Goal: Find specific page/section: Find specific page/section

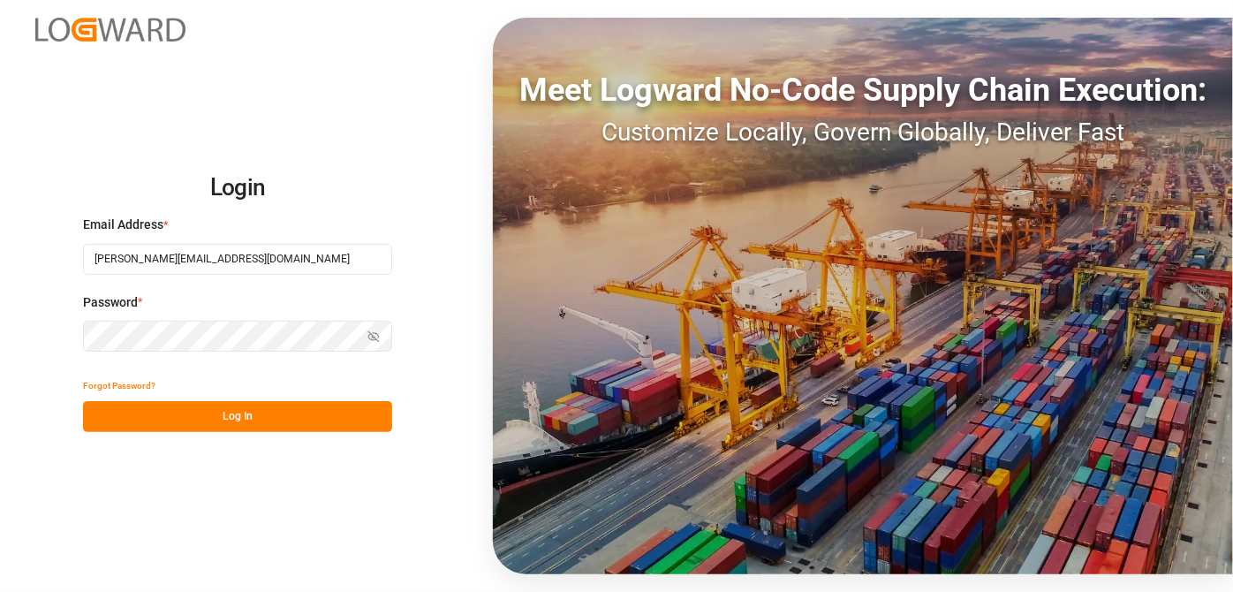
type input "[PERSON_NAME][EMAIL_ADDRESS][DOMAIN_NAME]"
click at [253, 406] on button "Log In" at bounding box center [237, 416] width 309 height 31
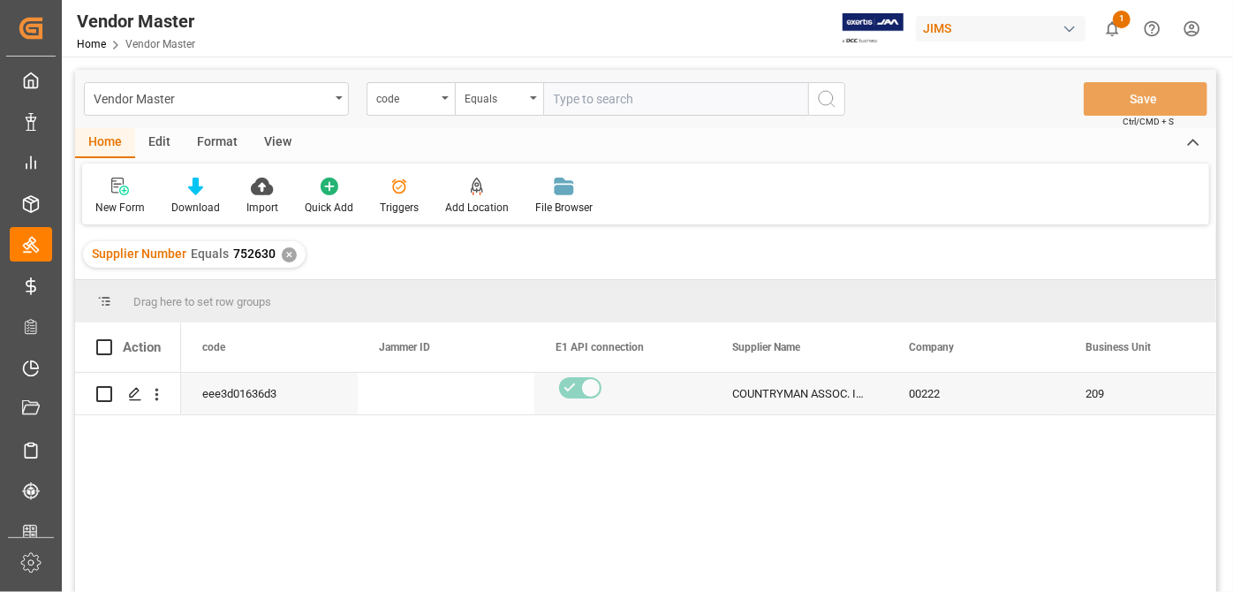
click at [283, 257] on div "✕" at bounding box center [289, 254] width 15 height 15
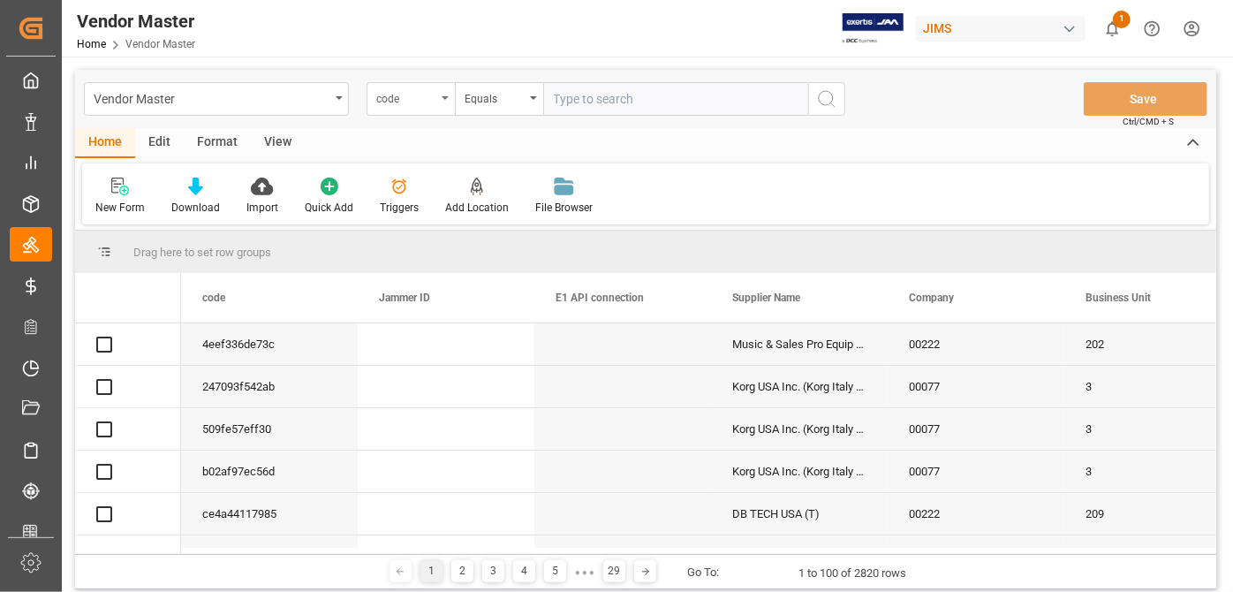
click at [410, 87] on div "code" at bounding box center [406, 97] width 60 height 20
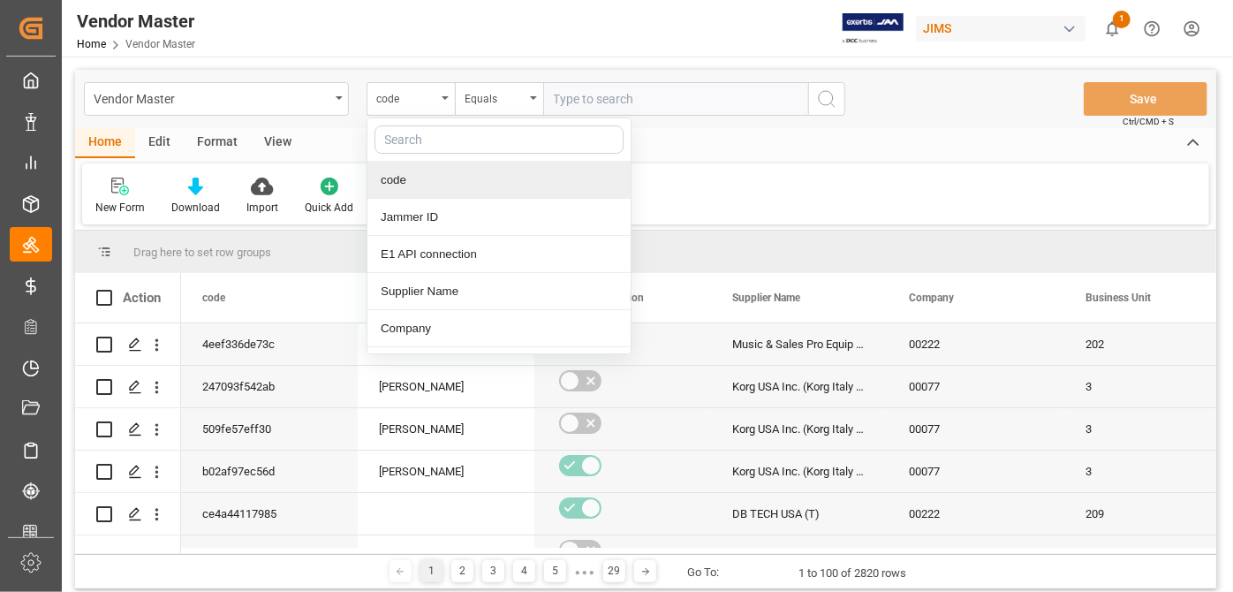
click at [444, 149] on input "text" at bounding box center [498, 139] width 249 height 28
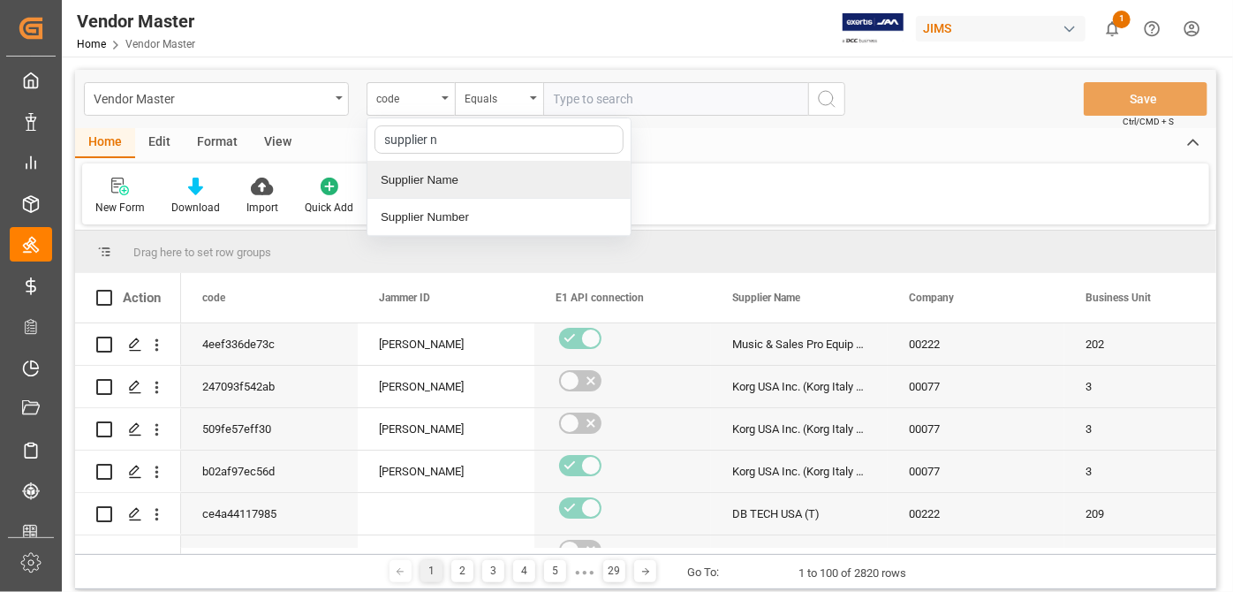
type input "supplier nu"
click at [565, 182] on div "Supplier Number" at bounding box center [498, 180] width 263 height 37
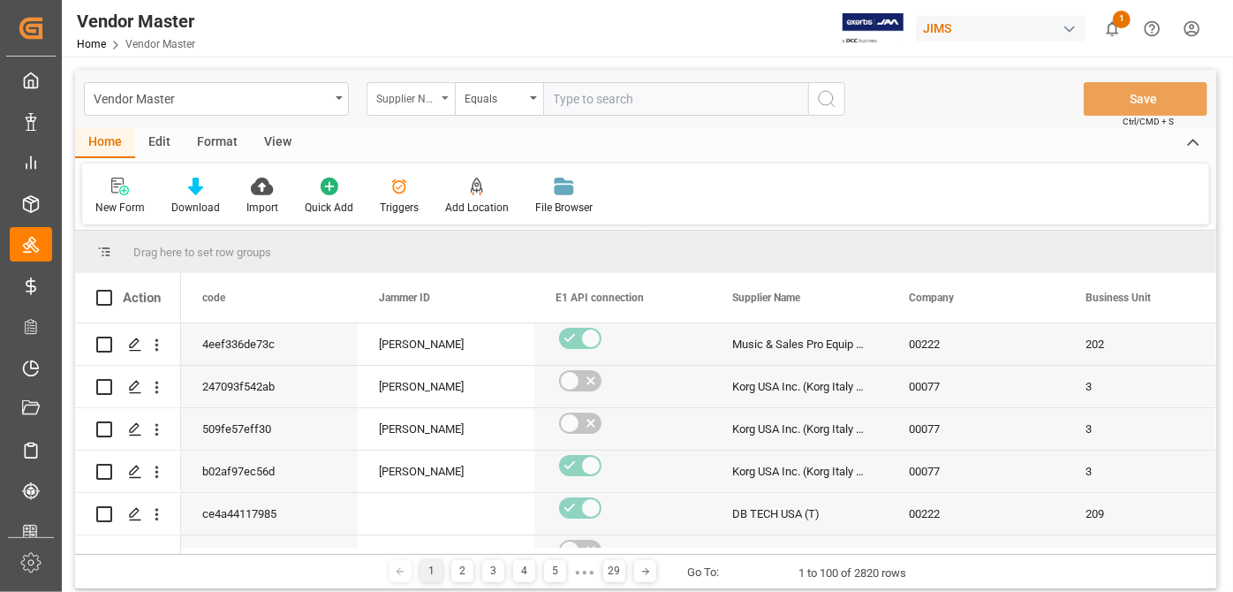
click at [426, 98] on div "Supplier Number" at bounding box center [406, 97] width 60 height 20
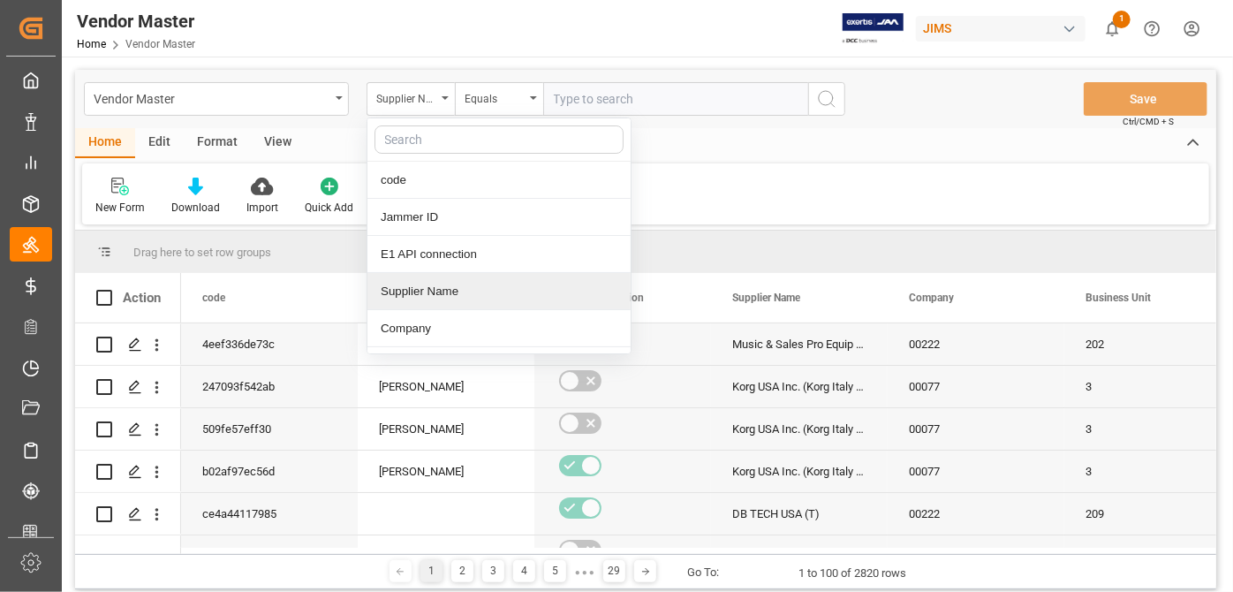
click at [452, 281] on div "Supplier Name" at bounding box center [498, 291] width 263 height 37
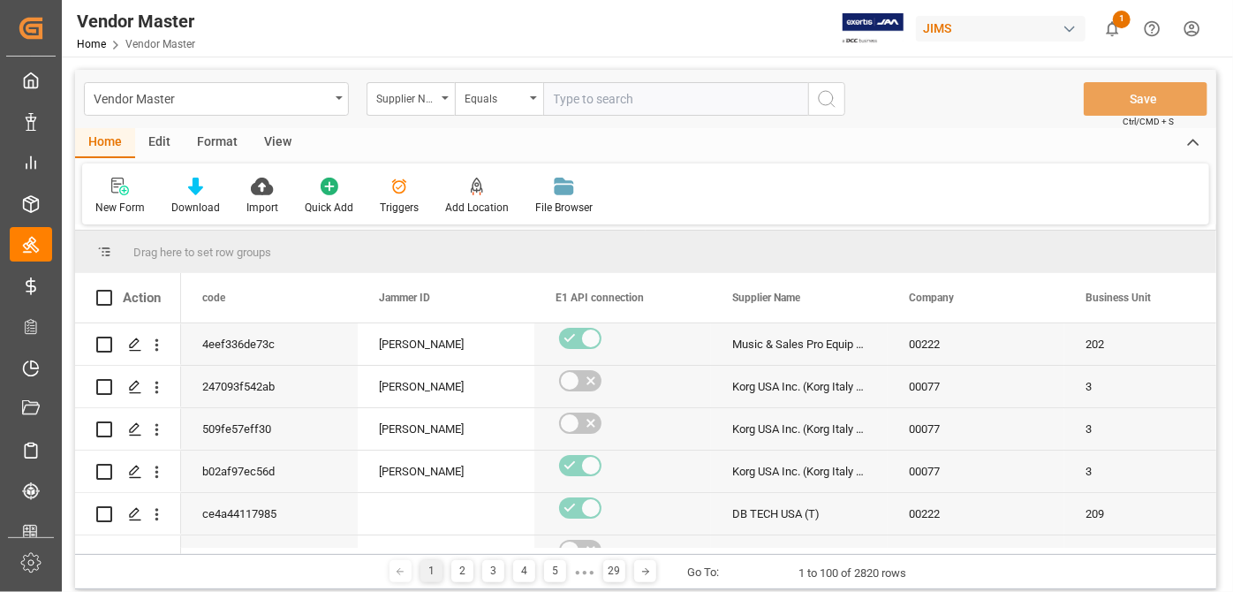
click at [609, 98] on input "text" at bounding box center [675, 99] width 265 height 34
click at [510, 87] on div "Equals" at bounding box center [494, 97] width 60 height 20
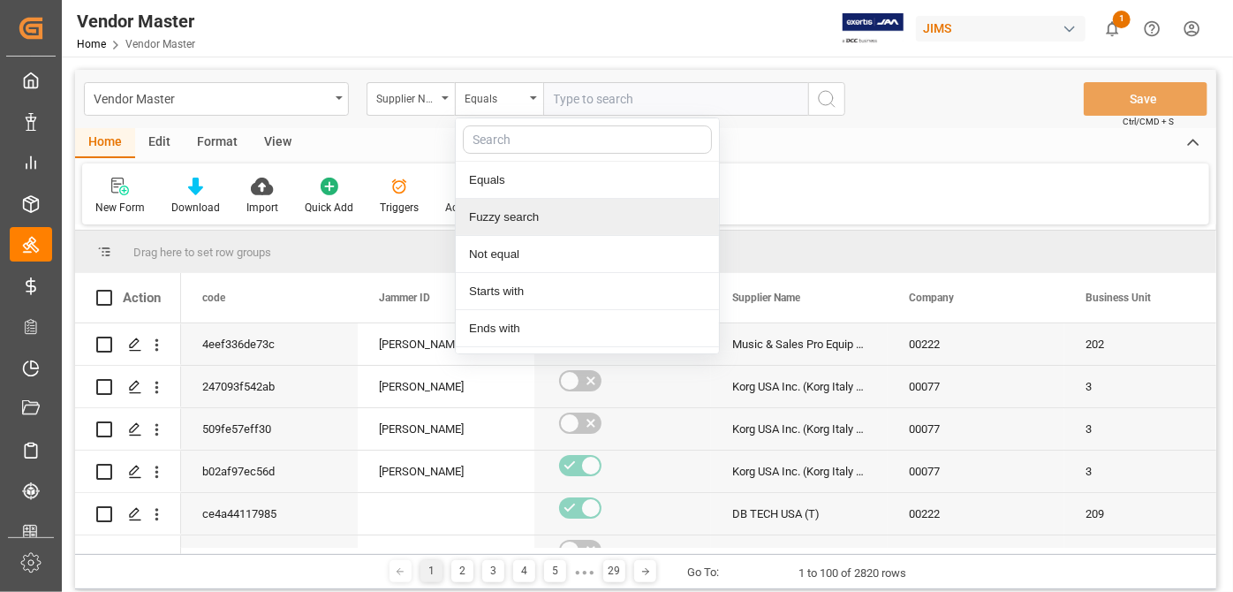
click at [524, 217] on div "Fuzzy search" at bounding box center [587, 217] width 263 height 37
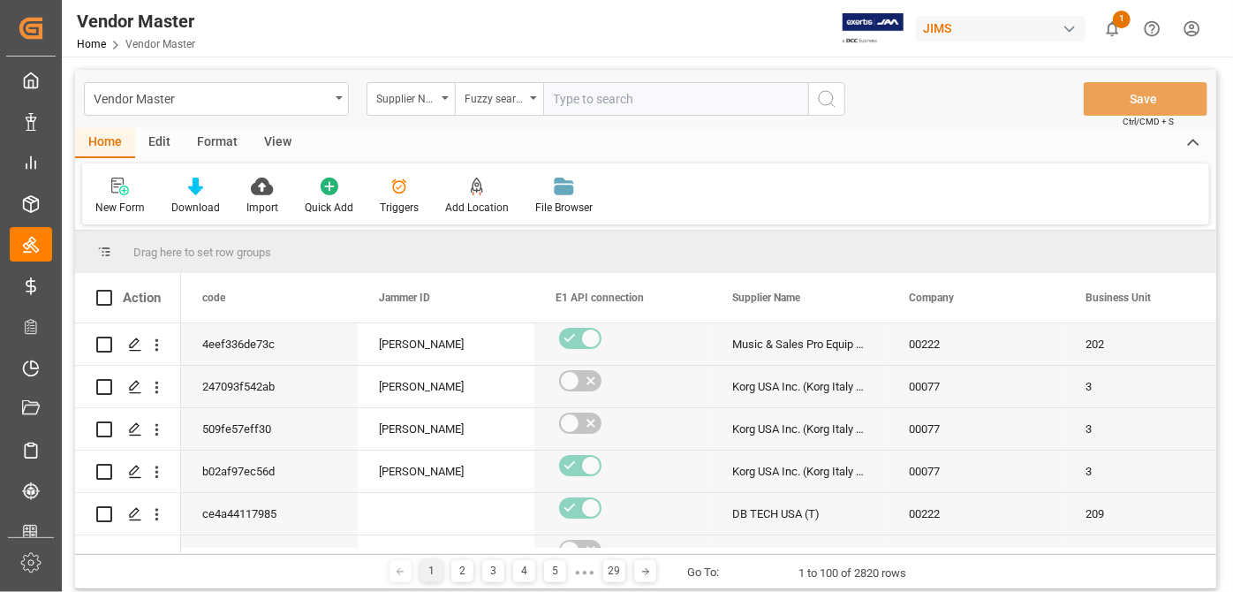
click at [638, 86] on input "text" at bounding box center [675, 99] width 265 height 34
type input "guillemot"
click at [845, 104] on div "Vendor Master Supplier Name [PERSON_NAME] search guillemot Save Ctrl/CMD + S" at bounding box center [645, 99] width 1141 height 58
click at [833, 102] on icon "search button" at bounding box center [826, 98] width 21 height 21
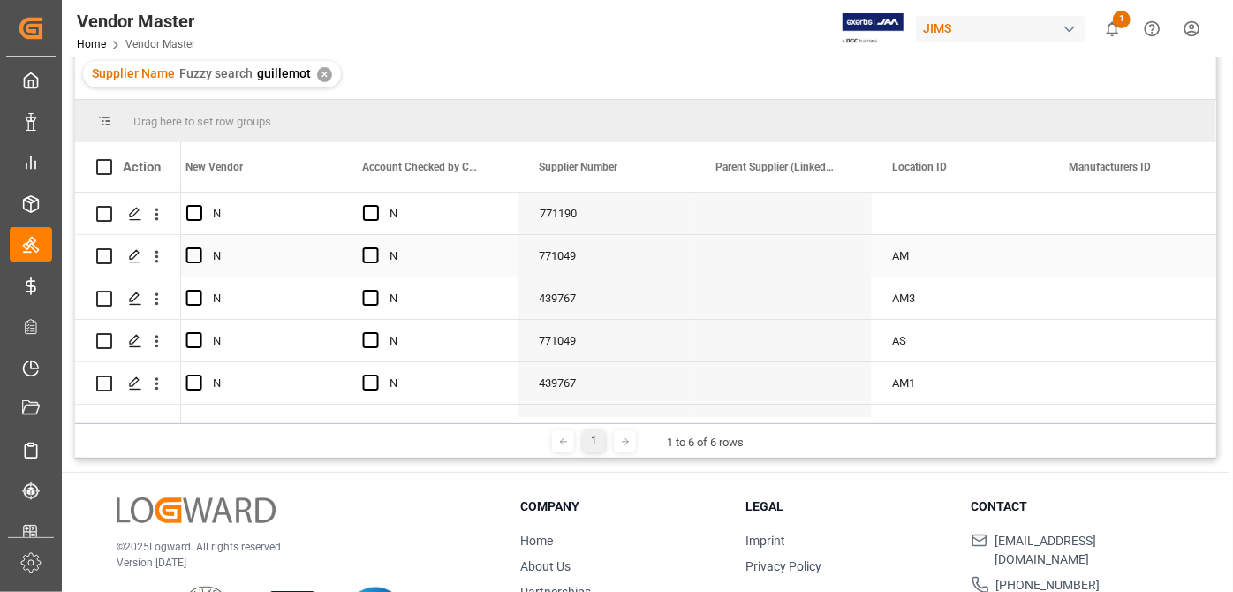
click at [549, 251] on div "771049" at bounding box center [606, 256] width 177 height 42
drag, startPoint x: 389, startPoint y: 423, endPoint x: 374, endPoint y: 426, distance: 14.4
click at [374, 426] on div "1 1 to 6 of 6 rows" at bounding box center [645, 440] width 1141 height 35
drag, startPoint x: 367, startPoint y: 424, endPoint x: 300, endPoint y: 433, distance: 67.7
click at [266, 434] on div "1 1 to 6 of 6 rows" at bounding box center [645, 440] width 1141 height 35
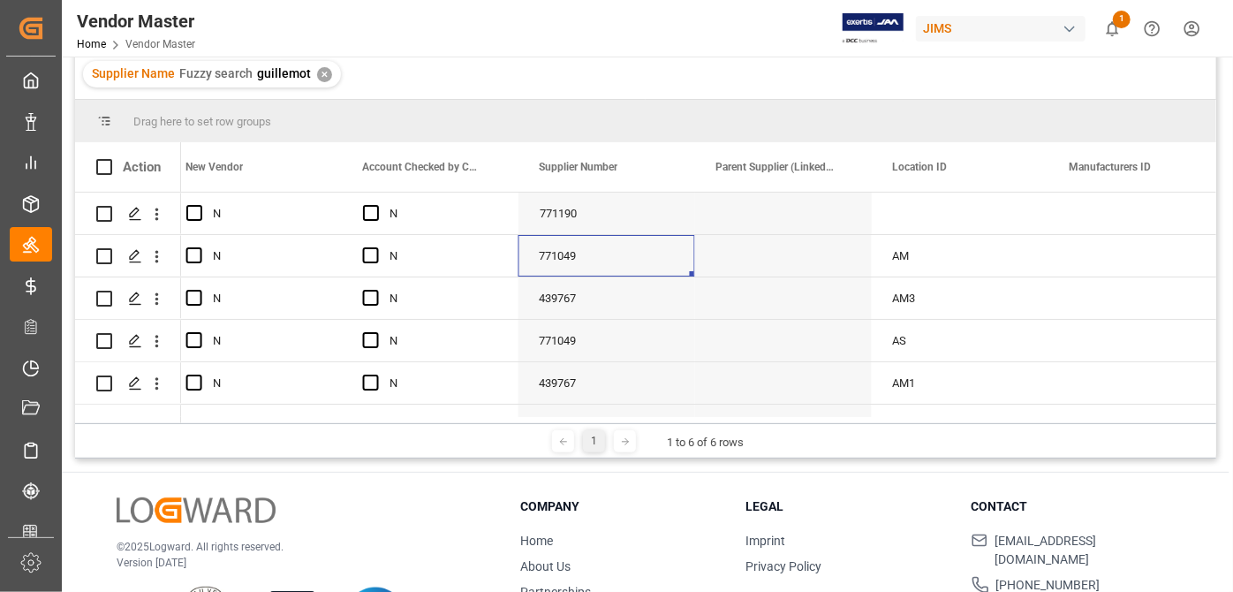
drag, startPoint x: 366, startPoint y: 426, endPoint x: 402, endPoint y: 388, distance: 51.9
click at [332, 422] on div "Drag here to set row groups Drag here to set column labels Action Supplier Cate…" at bounding box center [645, 279] width 1141 height 359
drag, startPoint x: 396, startPoint y: 422, endPoint x: 365, endPoint y: 418, distance: 31.2
click at [365, 418] on div "Drag here to set row groups Drag here to set column labels Action Supplier Cate…" at bounding box center [645, 279] width 1141 height 359
click at [607, 247] on div "771049" at bounding box center [606, 256] width 177 height 42
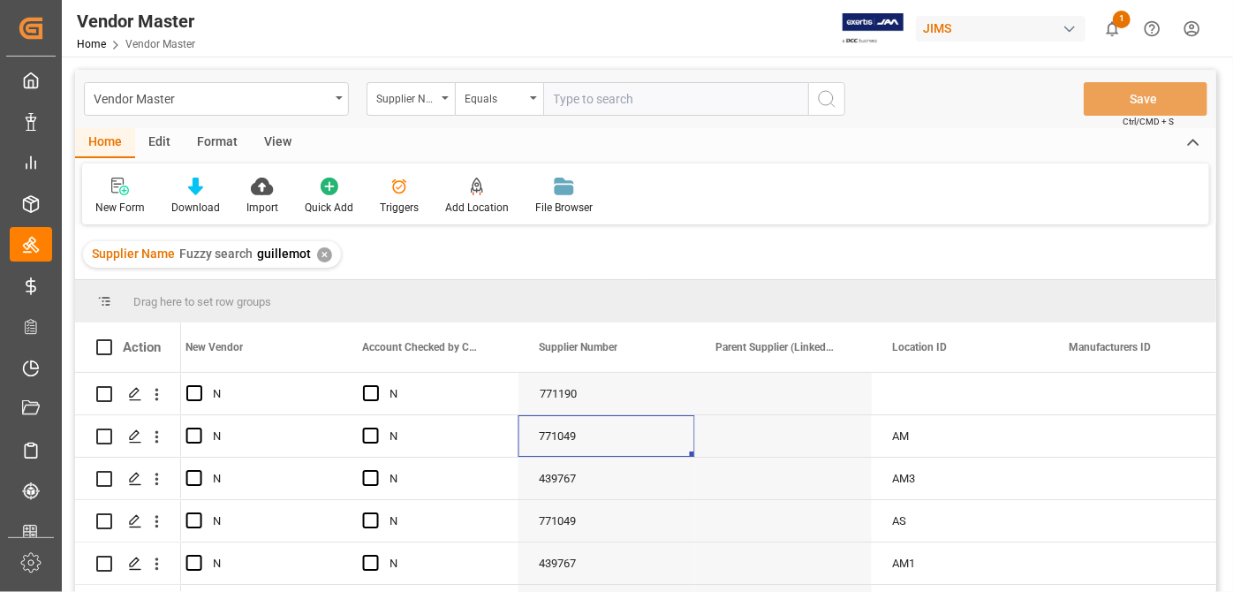
click at [598, 94] on input "text" at bounding box center [675, 99] width 265 height 34
paste input "771049"
type input "771049"
click at [453, 93] on div "Supplier Name" at bounding box center [410, 99] width 88 height 34
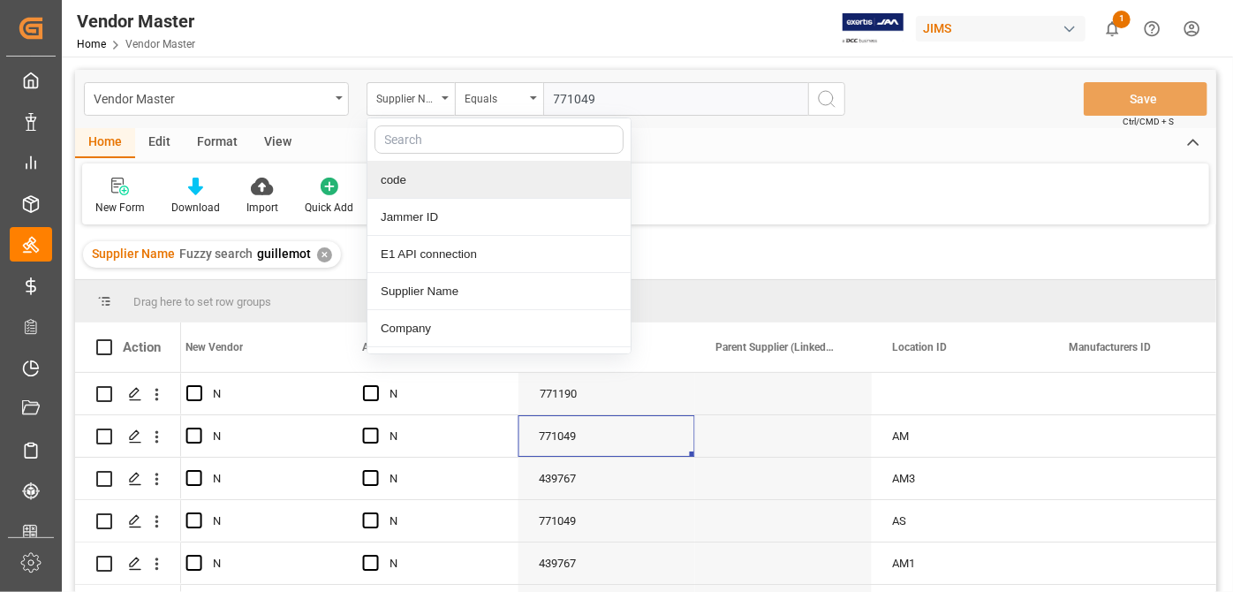
click at [424, 151] on input "text" at bounding box center [498, 139] width 249 height 28
type input "supplier"
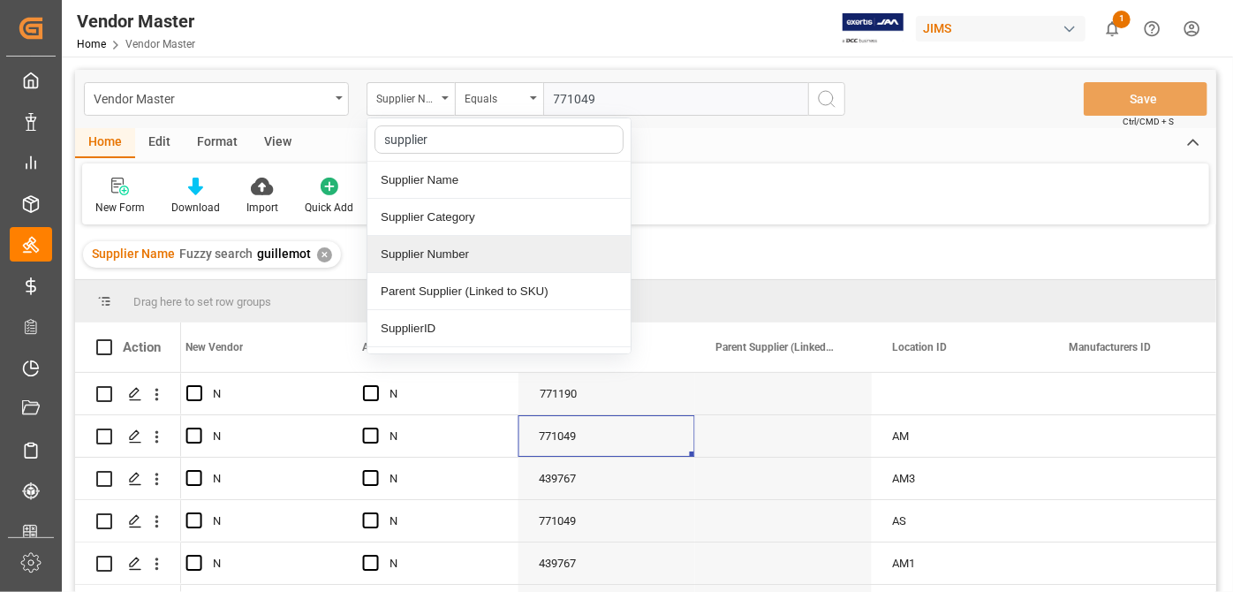
click at [469, 252] on div "Supplier Number" at bounding box center [498, 254] width 263 height 37
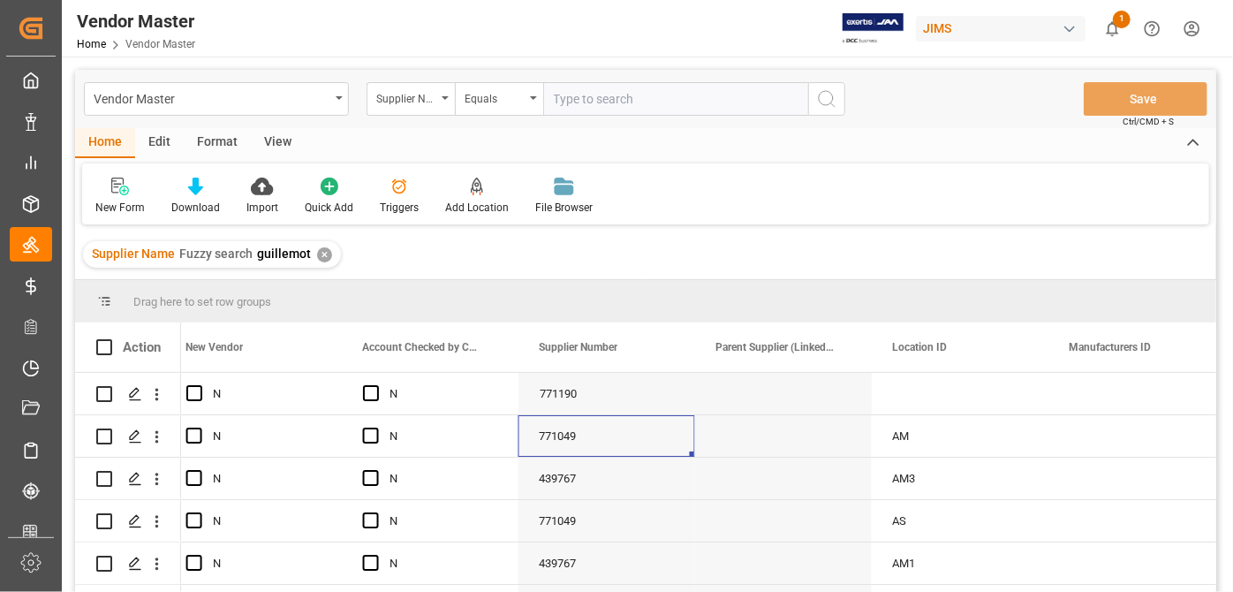
click at [584, 97] on input "text" at bounding box center [675, 99] width 265 height 34
paste input "771049"
type input "771049"
click at [317, 254] on div "✕" at bounding box center [324, 254] width 15 height 15
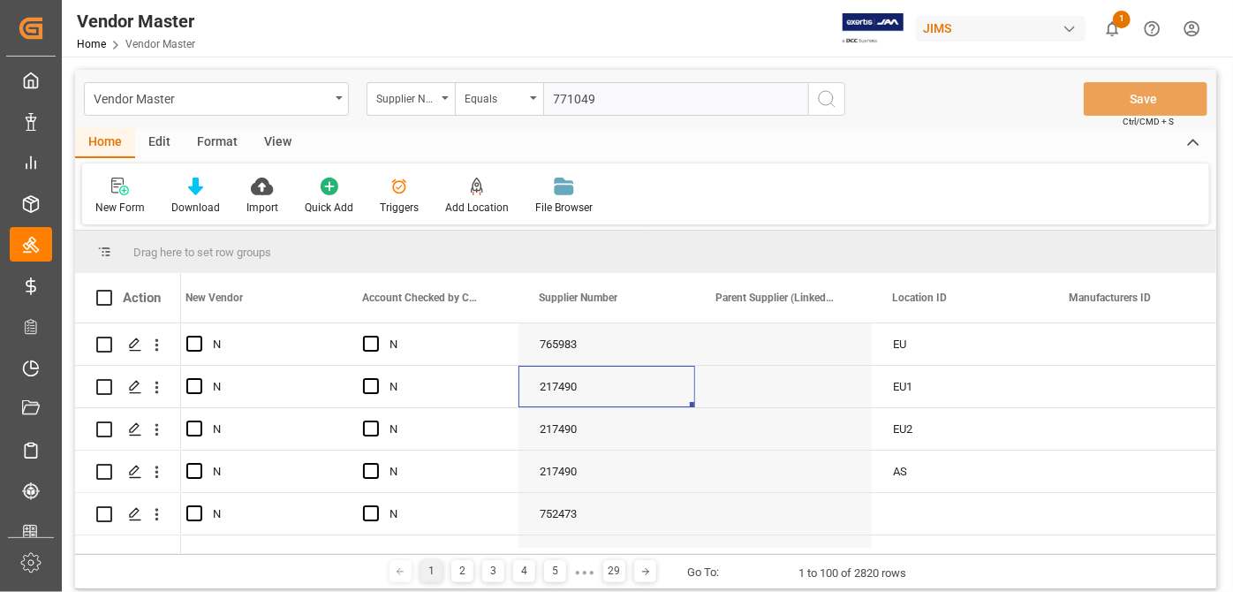
click at [826, 101] on icon "search button" at bounding box center [826, 98] width 21 height 21
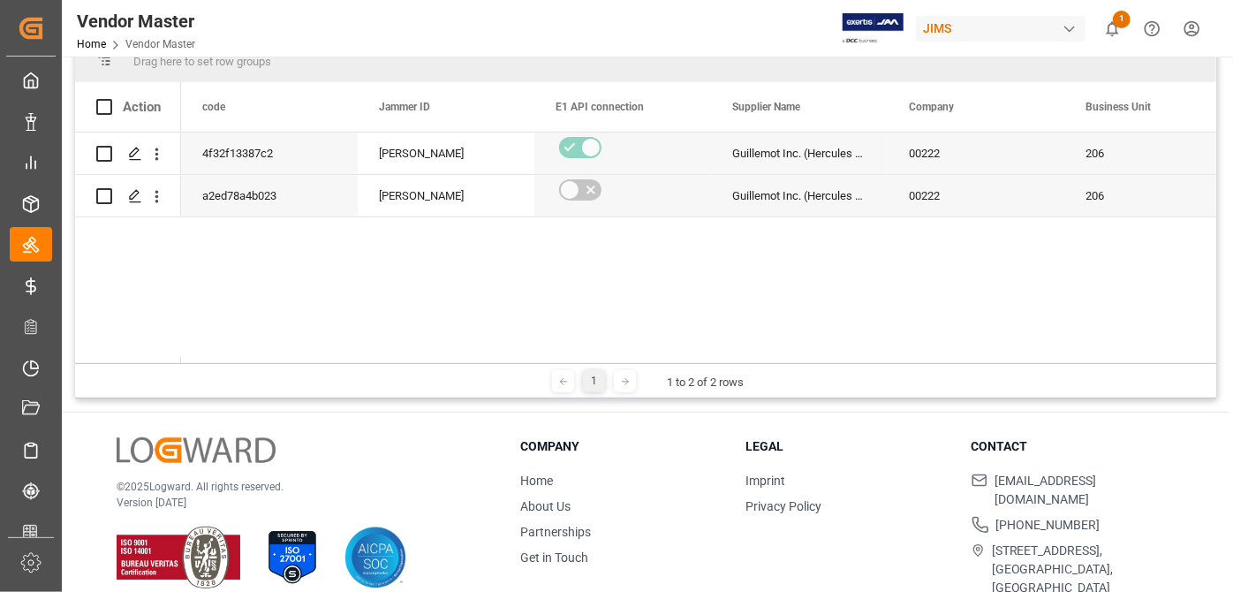
drag, startPoint x: 245, startPoint y: 356, endPoint x: 289, endPoint y: 363, distance: 44.7
click at [289, 363] on div "Drag here to set row groups Drag here to set column labels Action Account Statu…" at bounding box center [645, 219] width 1141 height 359
drag, startPoint x: 259, startPoint y: 356, endPoint x: 711, endPoint y: 322, distance: 453.3
click at [381, 354] on div "Action Account Status Business Unit Company" at bounding box center [645, 222] width 1141 height 281
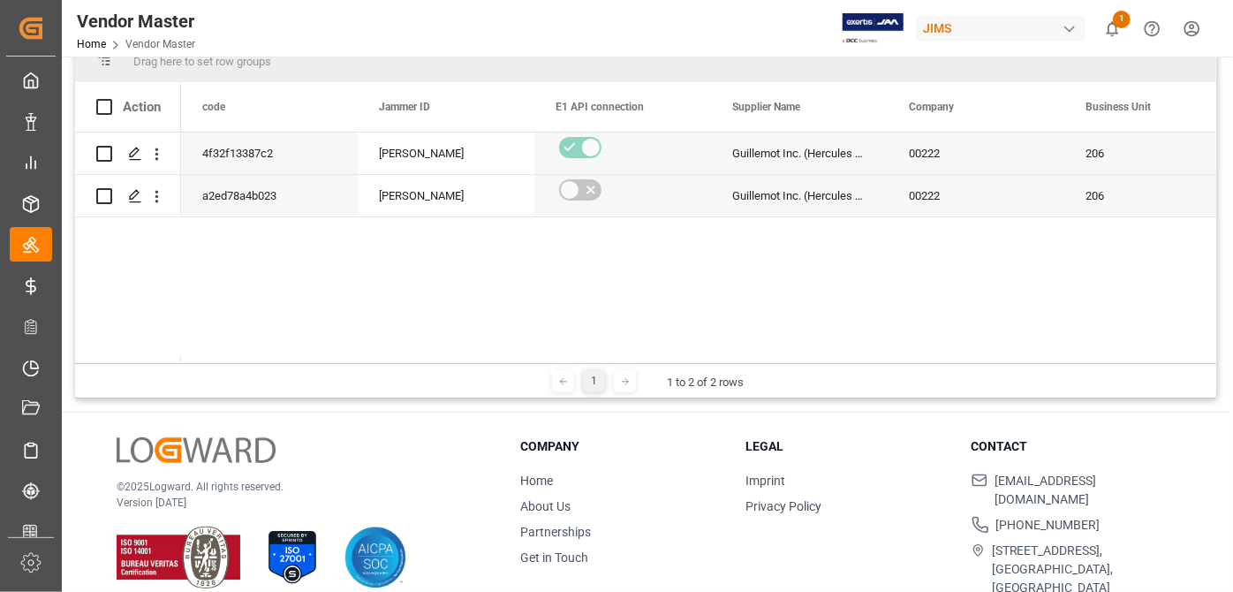
drag, startPoint x: 423, startPoint y: 369, endPoint x: 410, endPoint y: 366, distance: 13.7
click at [419, 367] on div "1 1 to 2 of 2 rows" at bounding box center [645, 380] width 1141 height 35
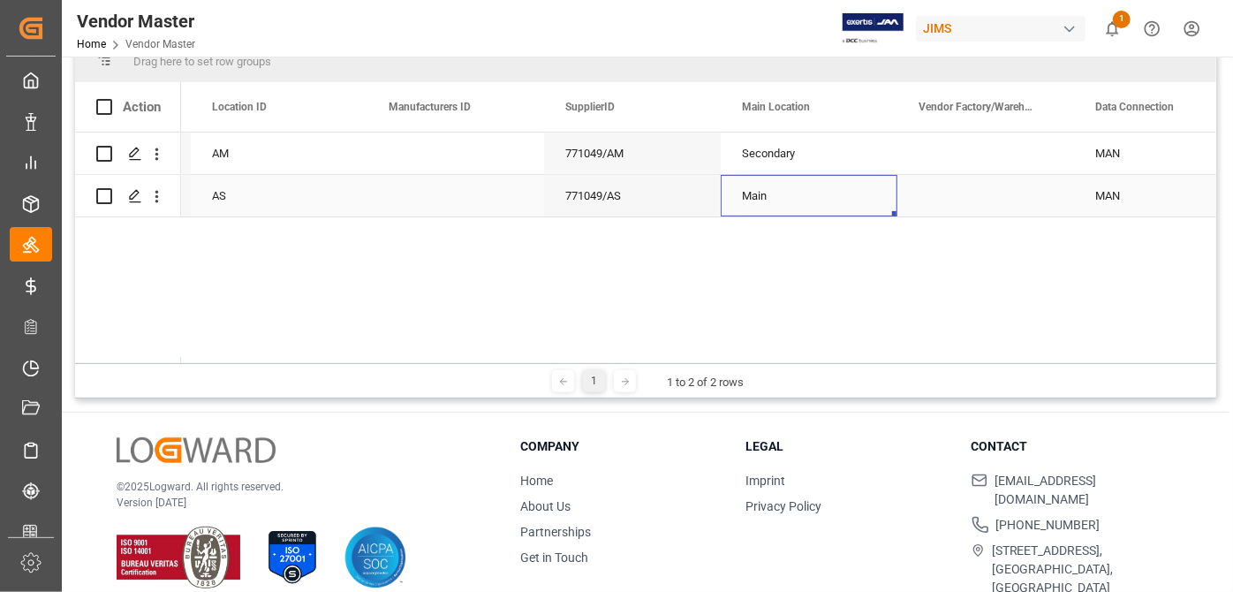
click at [810, 191] on div "Main" at bounding box center [809, 196] width 134 height 41
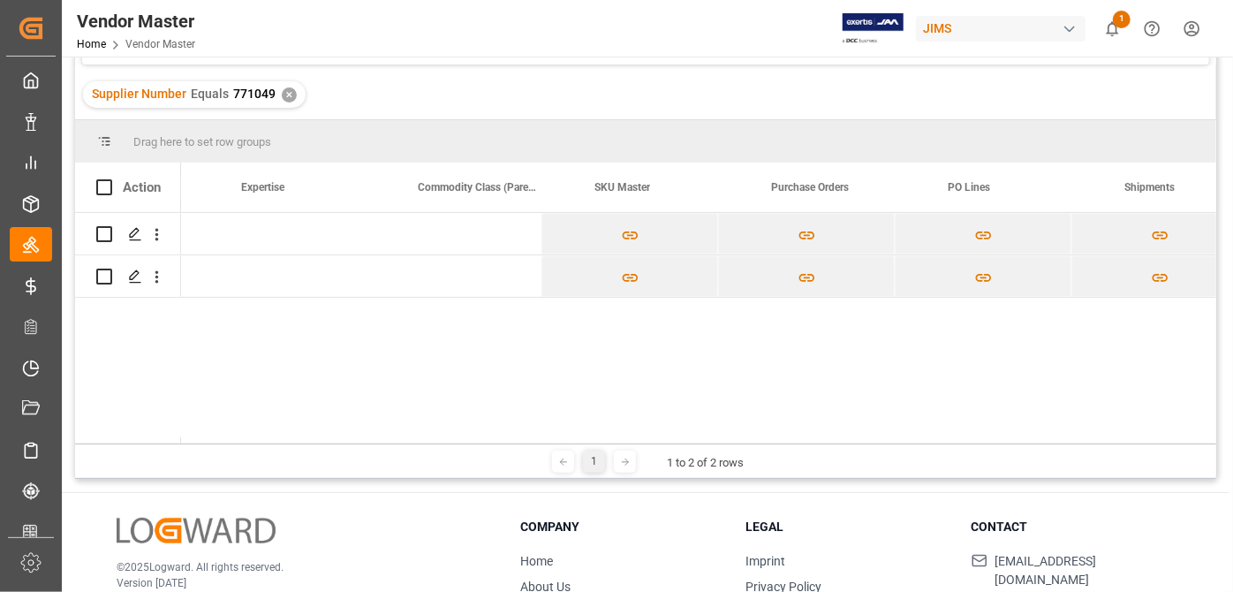
scroll to position [0, 8555]
